Goal: Navigation & Orientation: Find specific page/section

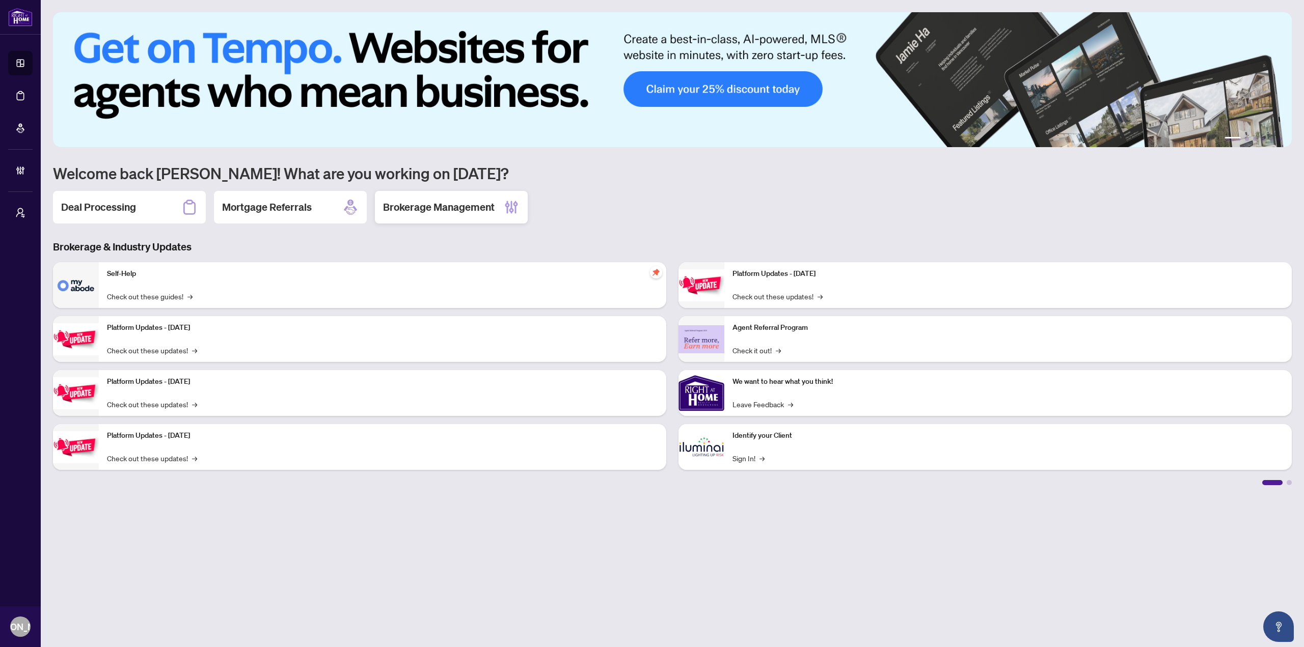
click at [458, 212] on h2 "Brokerage Management" at bounding box center [439, 207] width 112 height 14
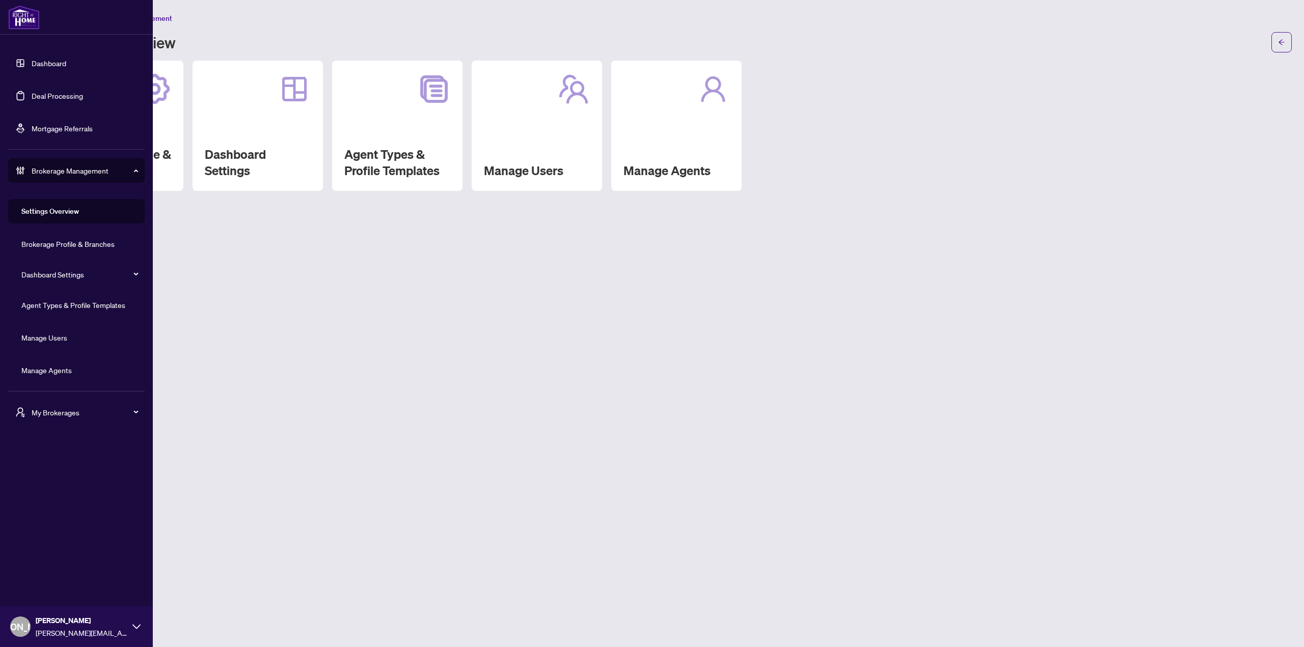
click at [52, 417] on span "My Brokerages" at bounding box center [85, 412] width 106 height 11
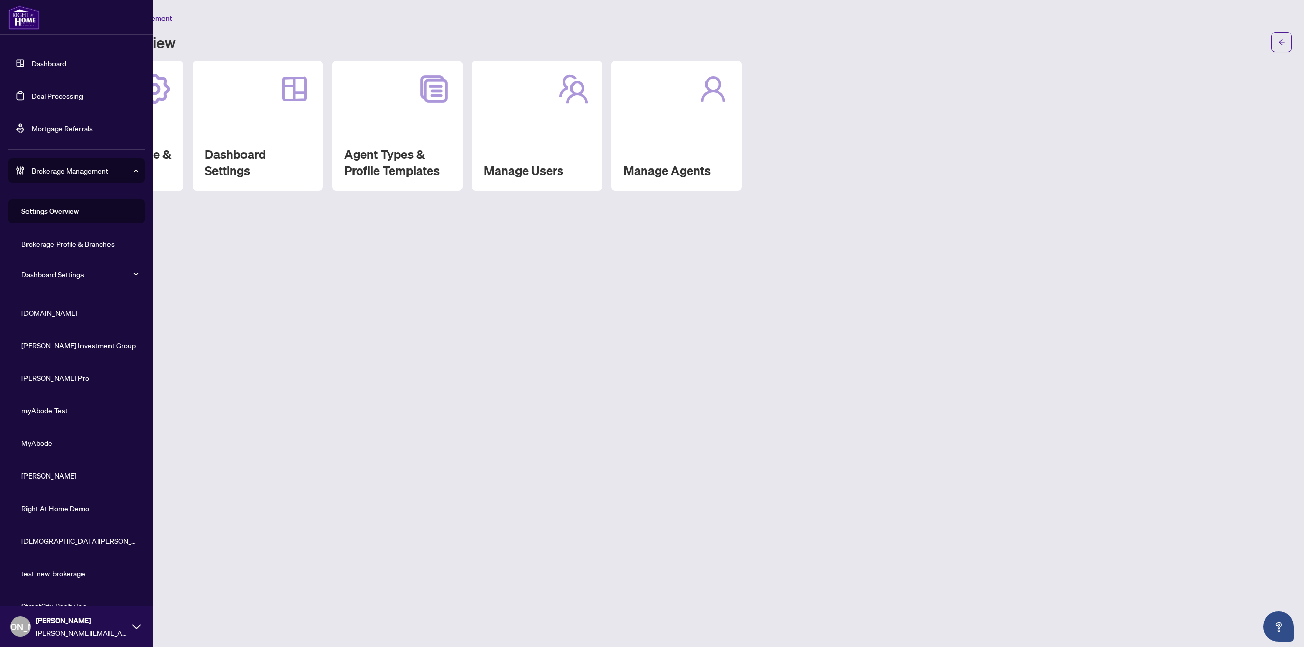
scroll to position [126, 0]
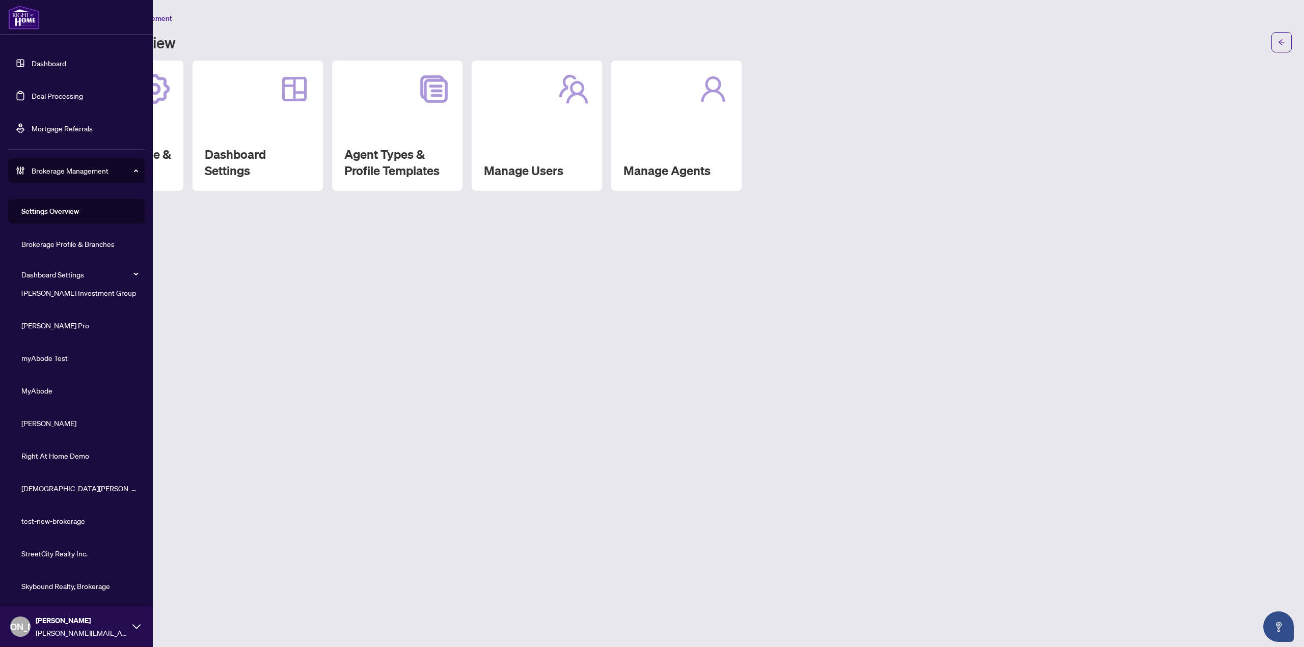
click at [51, 588] on span "Skybound Realty, Brokerage" at bounding box center [79, 586] width 116 height 11
